Goal: Information Seeking & Learning: Learn about a topic

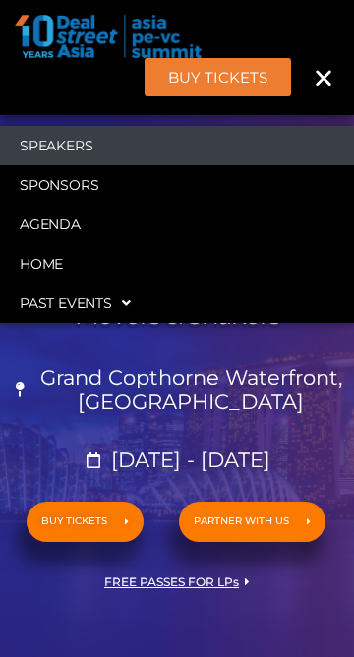
click at [72, 151] on link "Speakers" at bounding box center [177, 145] width 354 height 39
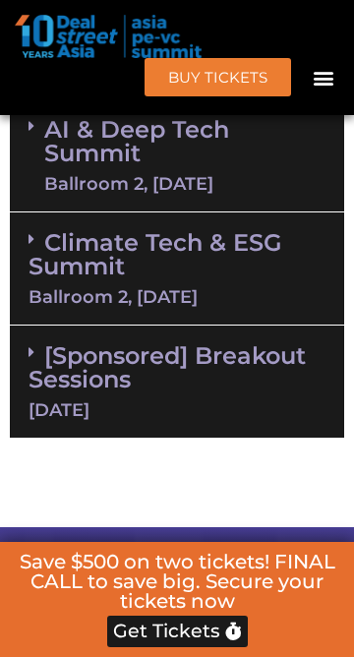
scroll to position [2925, 0]
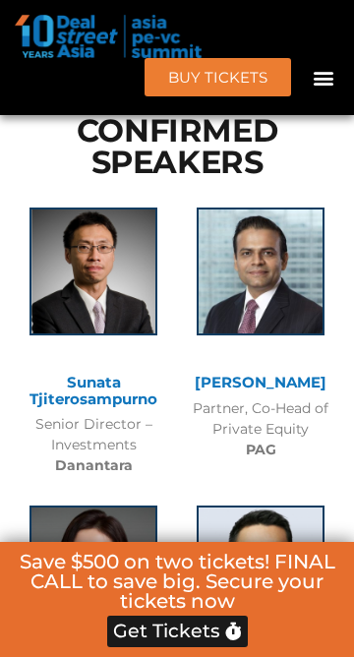
click at [100, 288] on img at bounding box center [94, 272] width 128 height 128
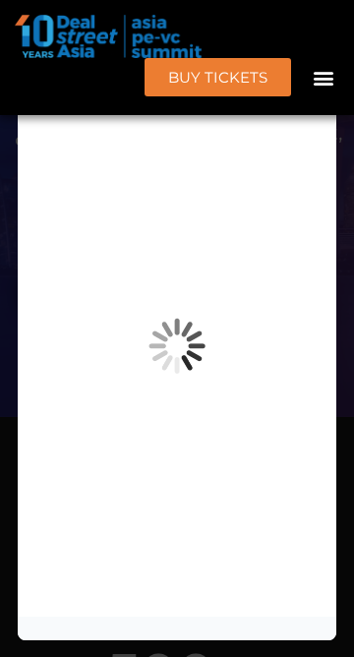
scroll to position [0, 0]
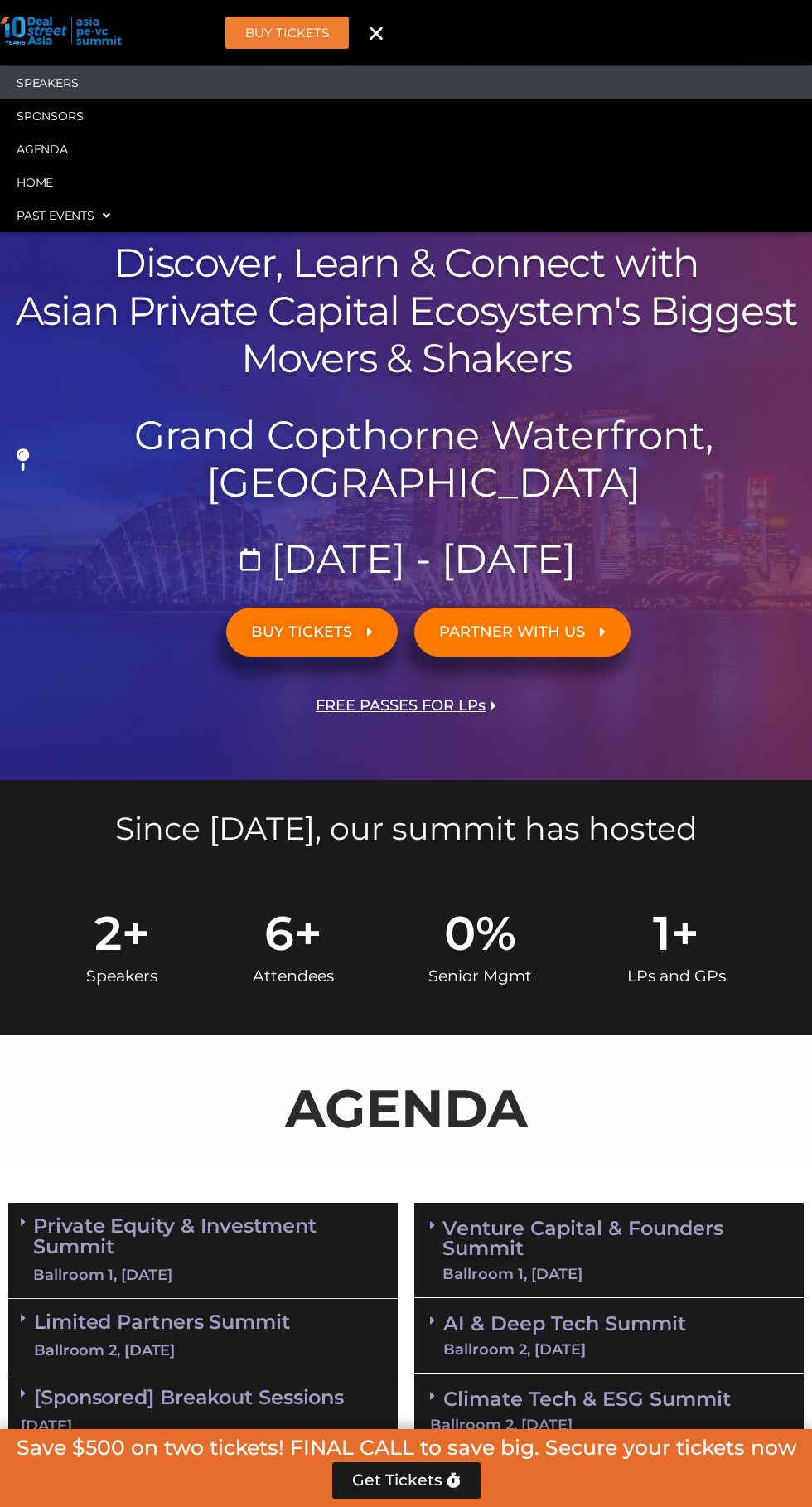
click at [53, 83] on link "Speakers" at bounding box center [406, 83] width 812 height 33
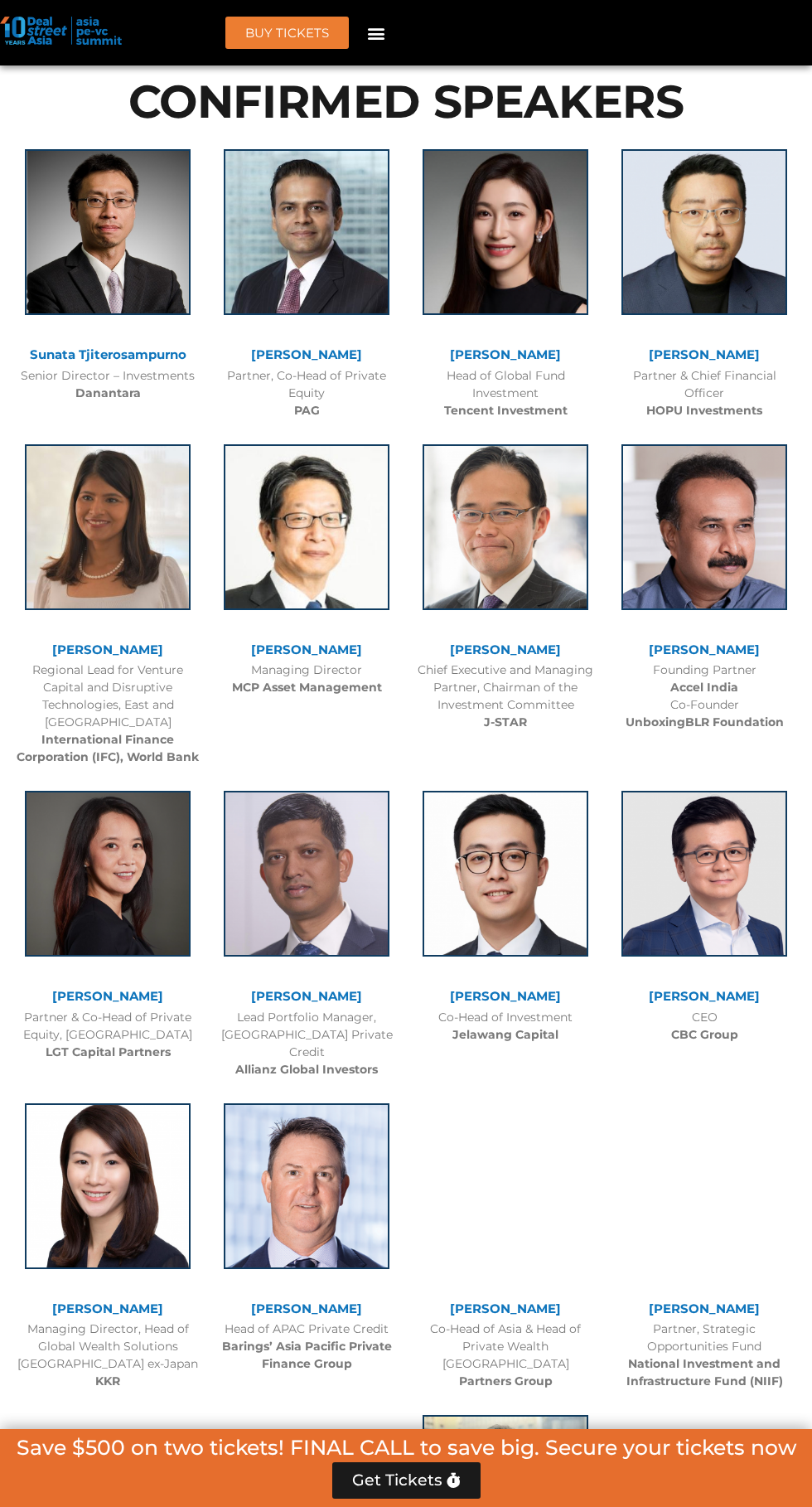
scroll to position [1873, 0]
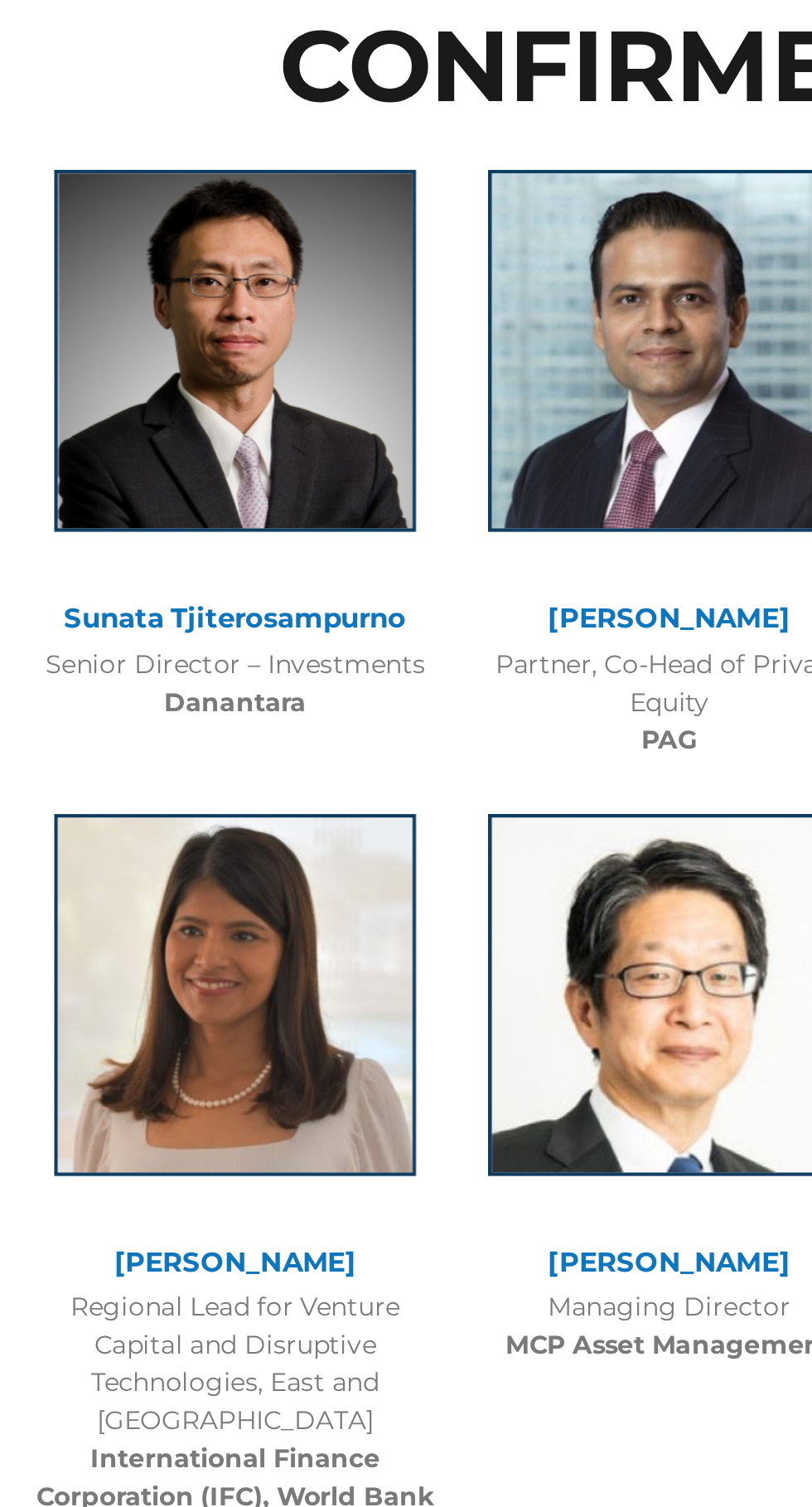
click at [94, 265] on img at bounding box center [108, 243] width 166 height 166
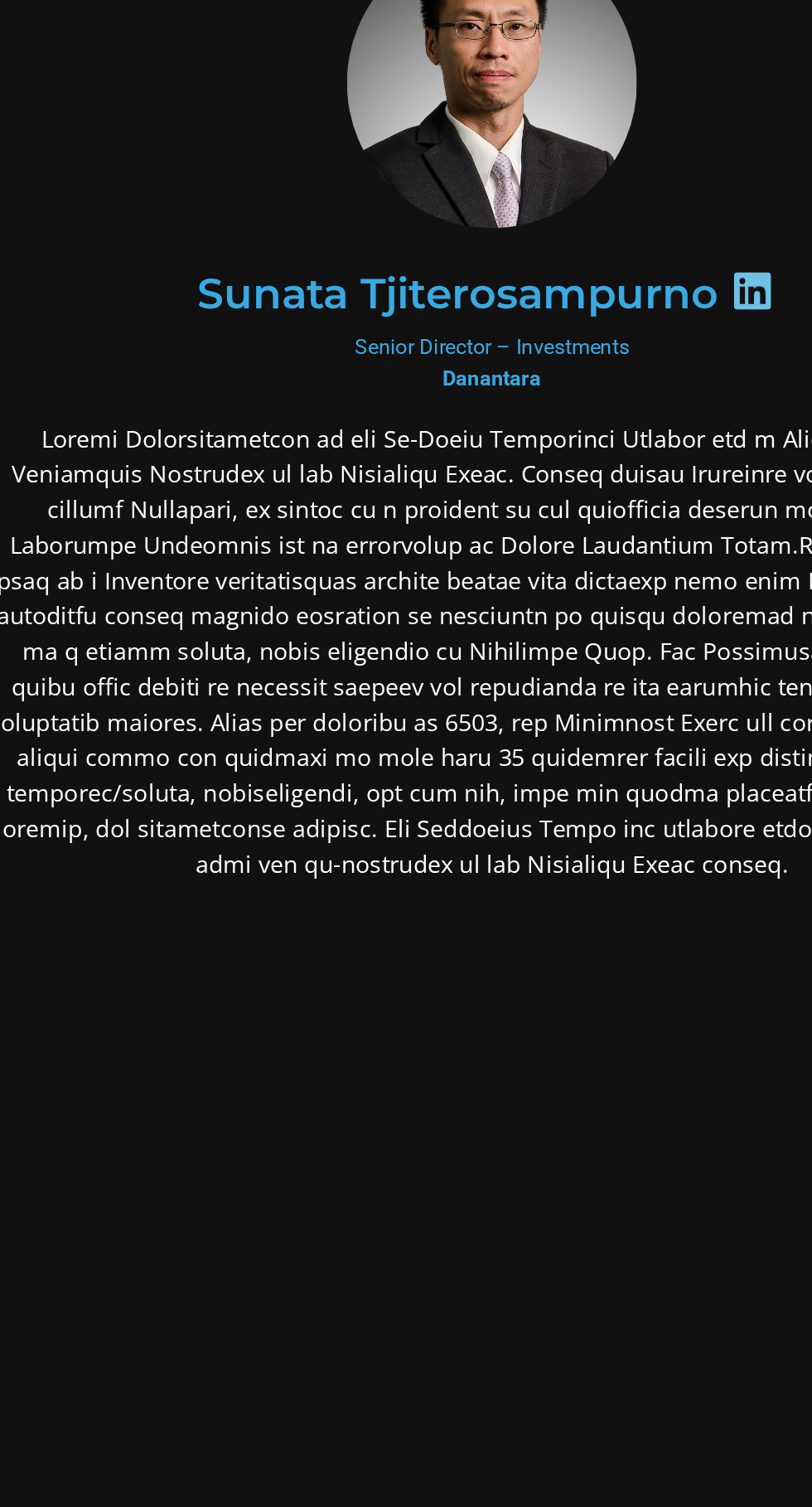
scroll to position [1873, 0]
